Goal: Find specific page/section: Find specific page/section

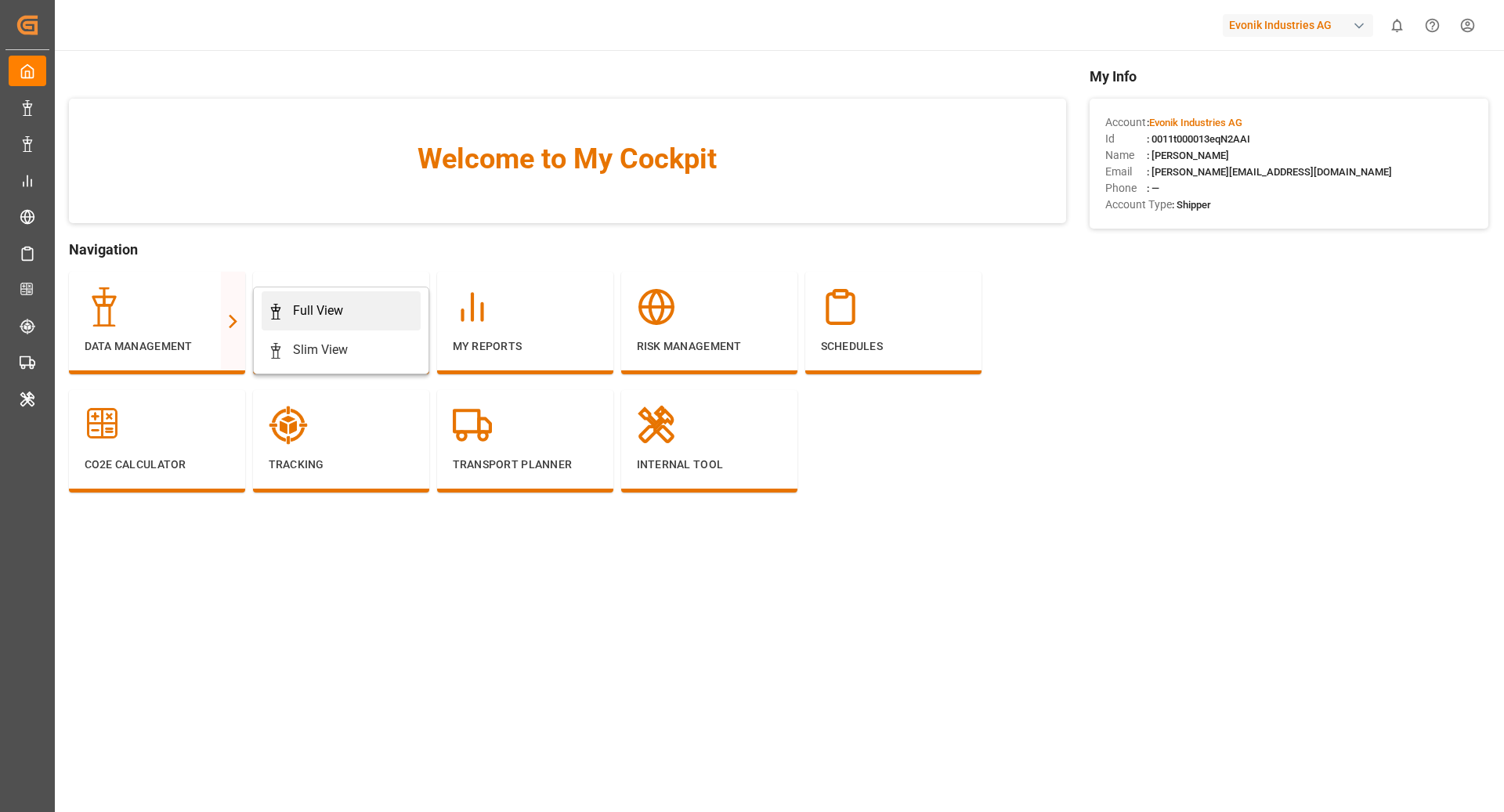
click at [326, 299] on link "Full View" at bounding box center [341, 310] width 159 height 39
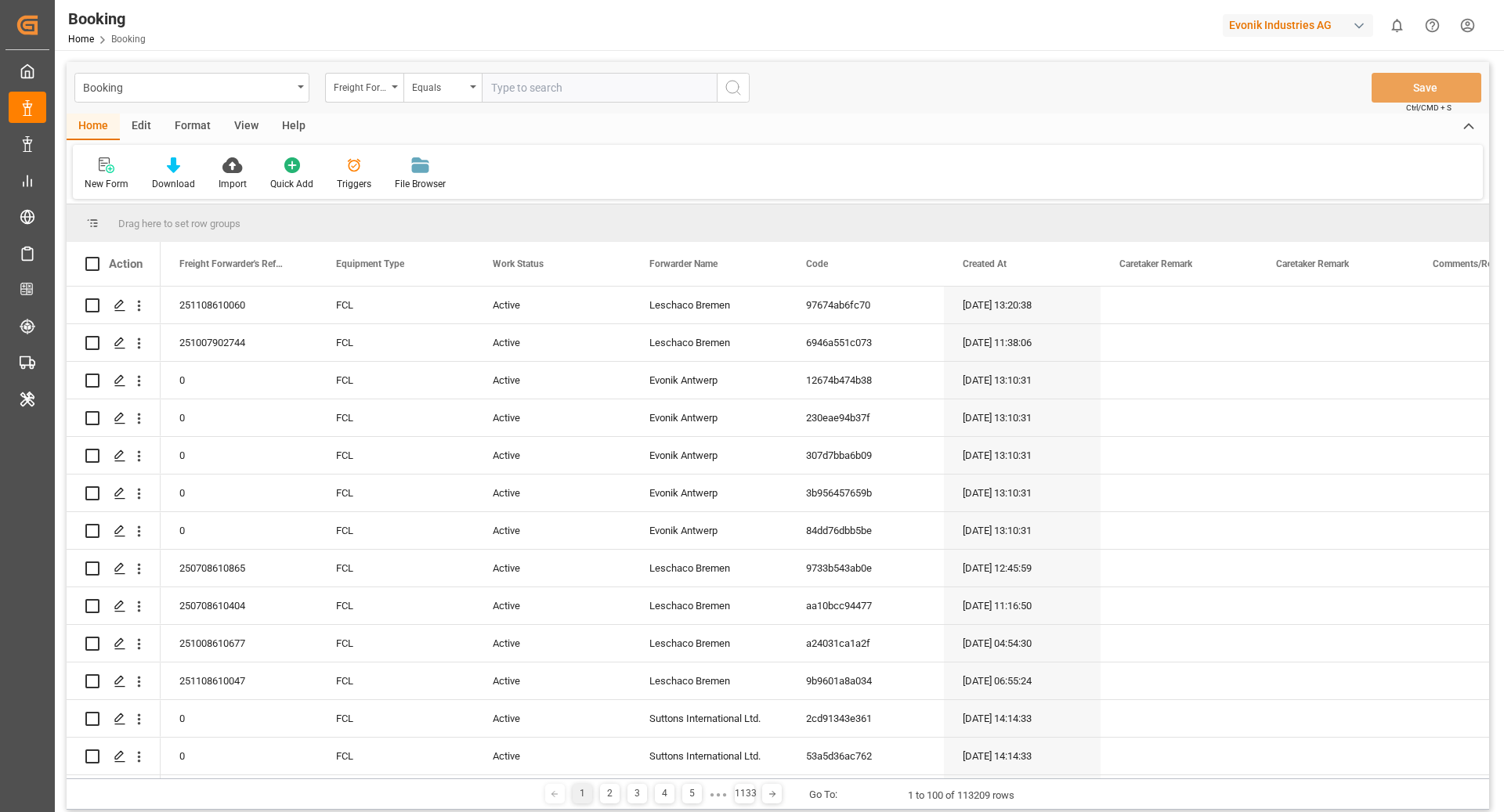
click at [175, 131] on div "Format" at bounding box center [193, 127] width 60 height 26
click at [119, 180] on div "Filter Rows" at bounding box center [108, 184] width 46 height 14
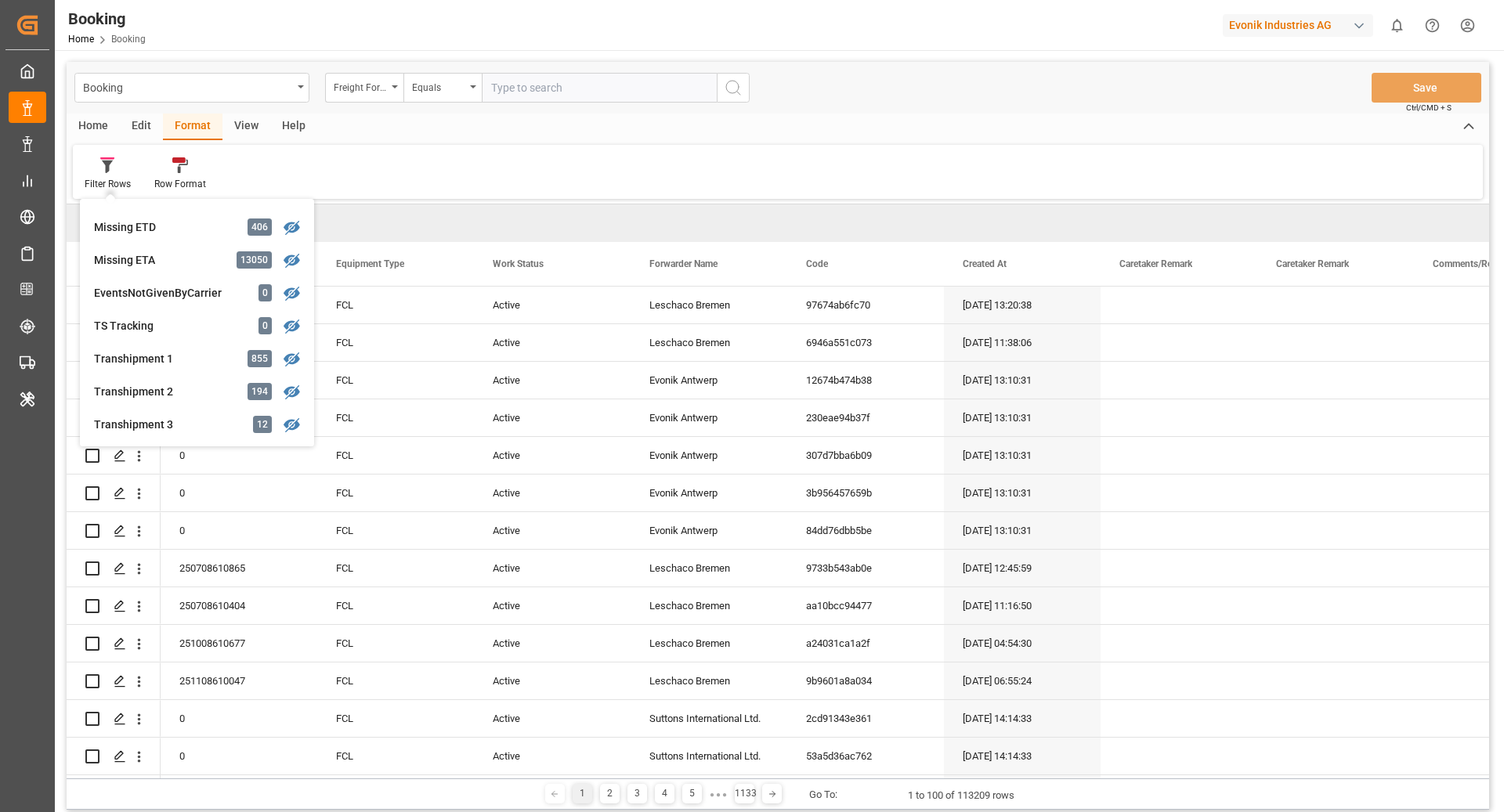
scroll to position [390, 0]
